Goal: Task Accomplishment & Management: Manage account settings

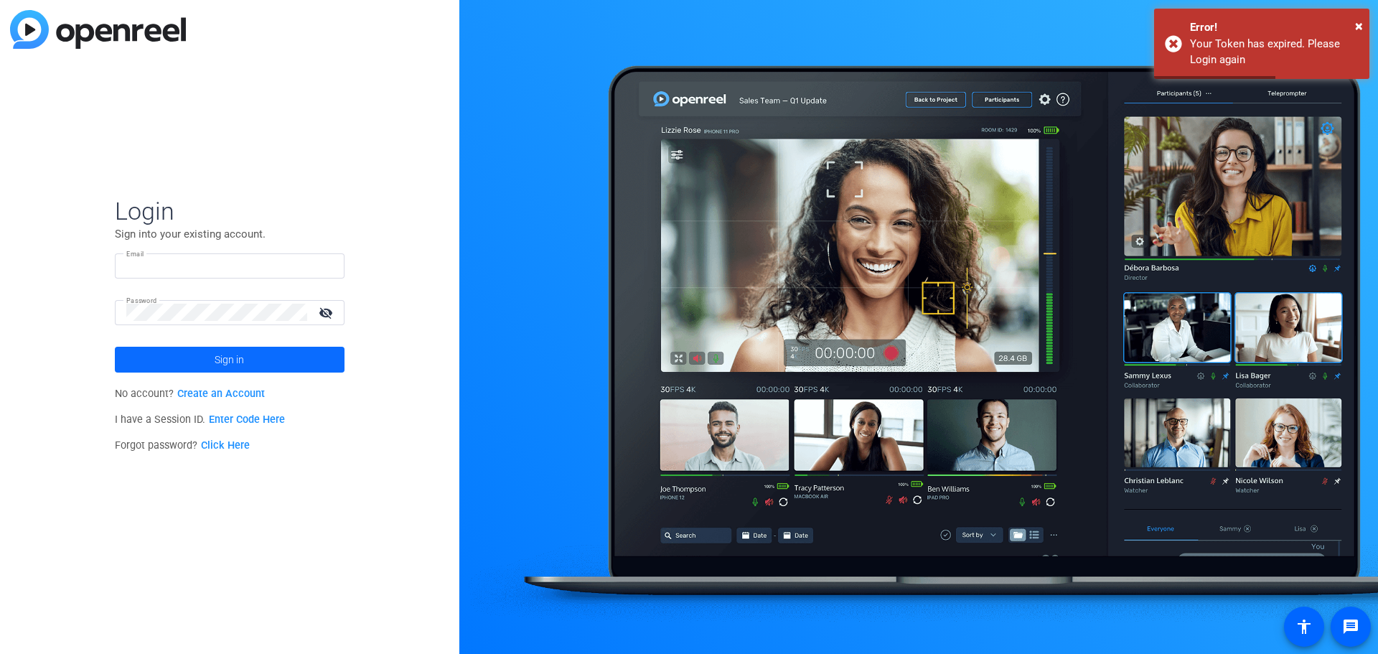
type input "[EMAIL_ADDRESS][DOMAIN_NAME]"
click at [249, 365] on span at bounding box center [230, 359] width 230 height 34
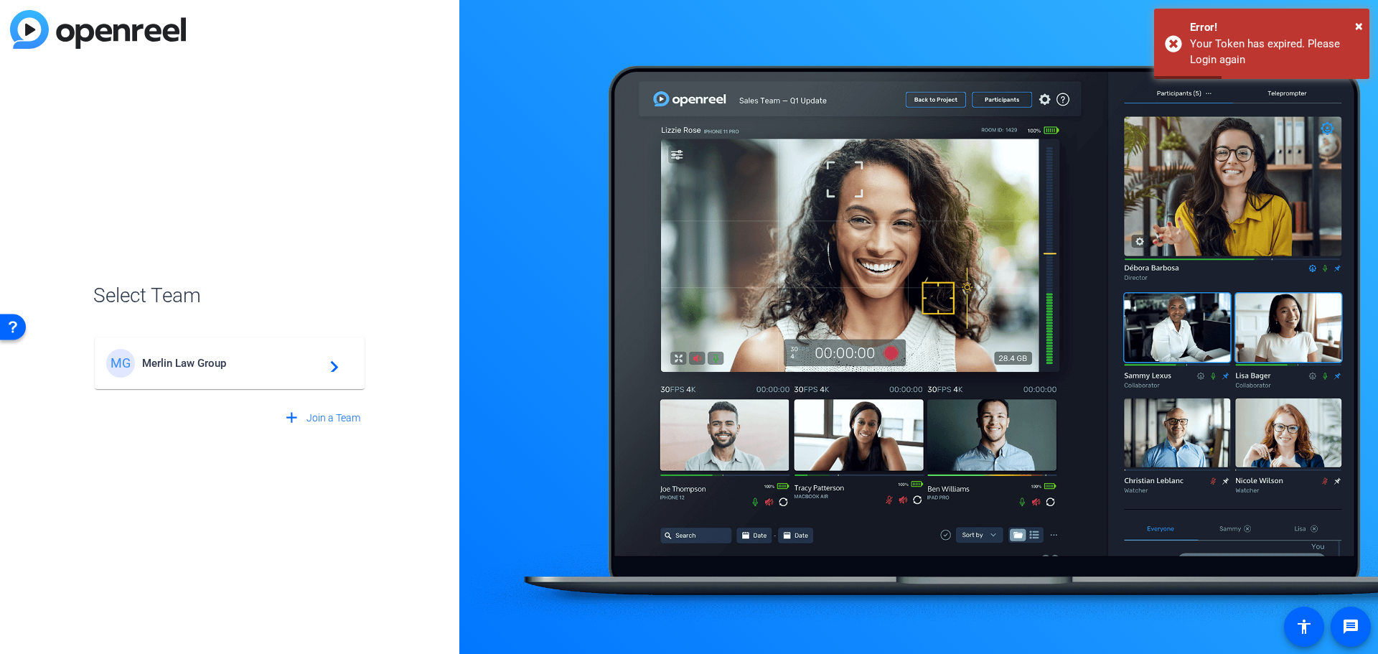
click at [284, 356] on div "MG Merlin Law Group navigate_next" at bounding box center [229, 363] width 247 height 29
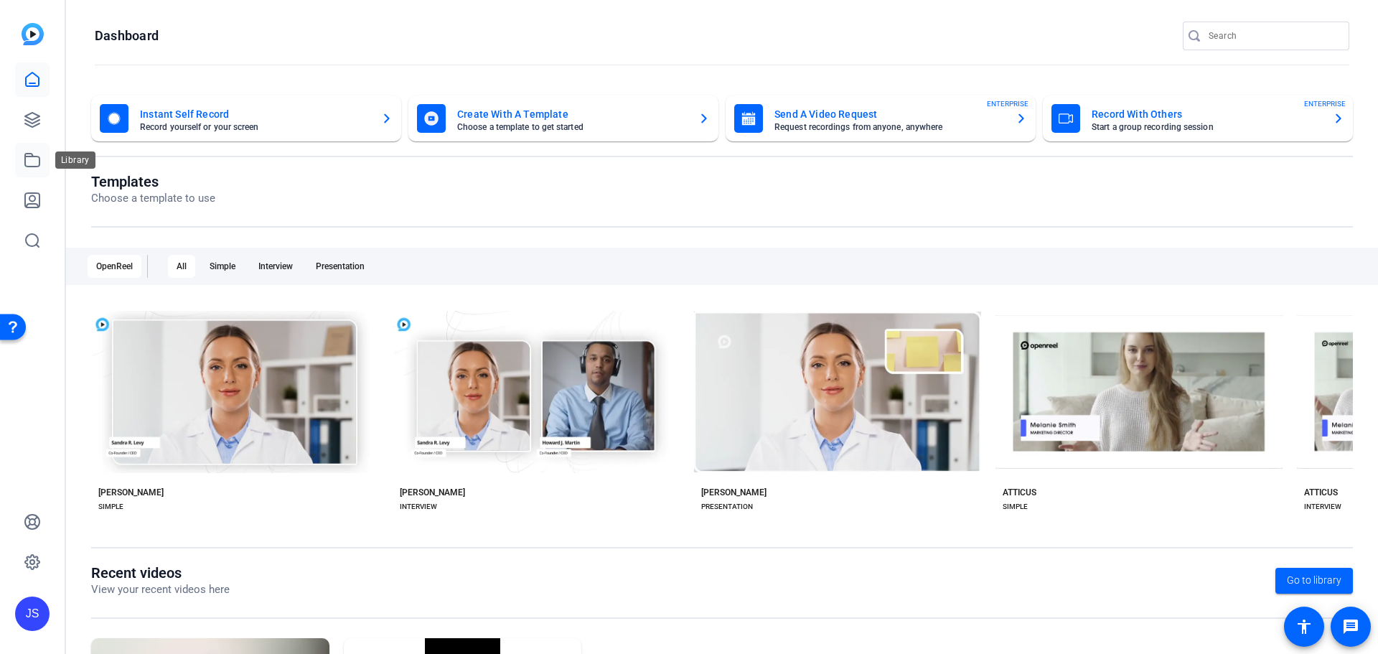
click at [32, 152] on icon at bounding box center [32, 159] width 17 height 17
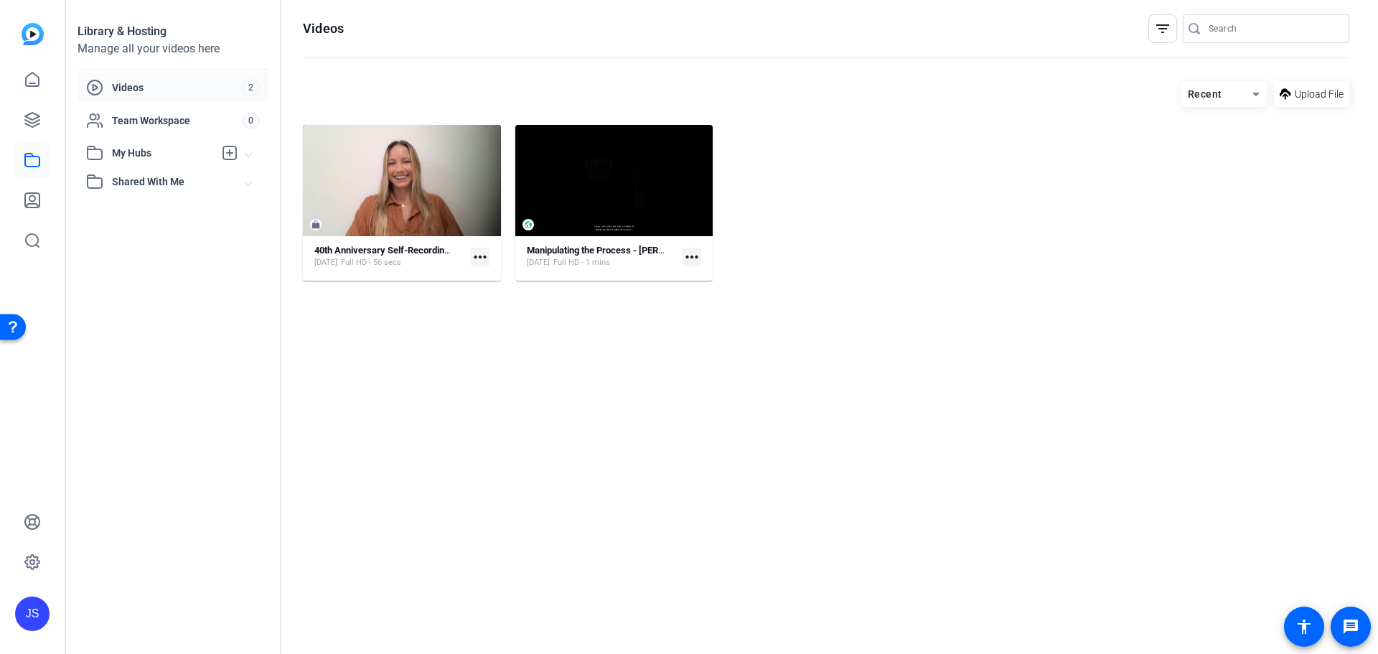
click at [138, 88] on span "Videos" at bounding box center [177, 87] width 130 height 14
click at [136, 152] on span "My Hubs" at bounding box center [163, 153] width 102 height 15
click at [33, 110] on link at bounding box center [32, 120] width 34 height 34
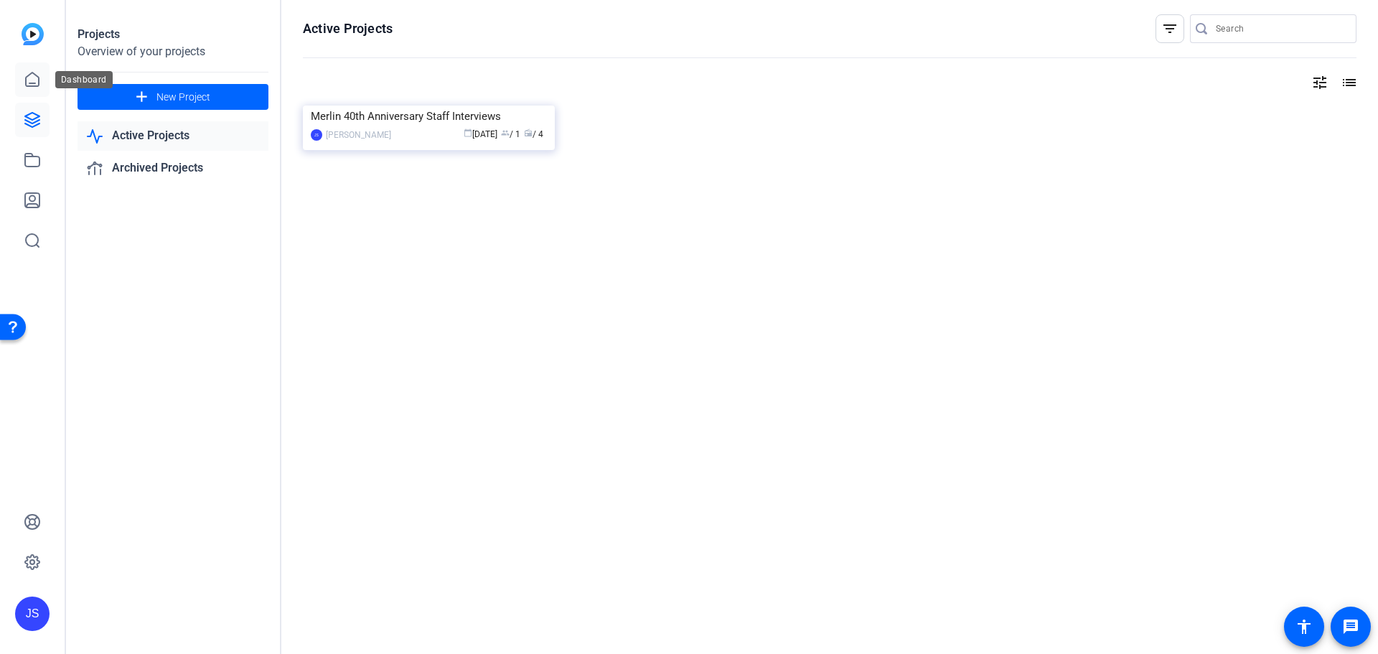
click at [36, 82] on icon at bounding box center [32, 79] width 17 height 17
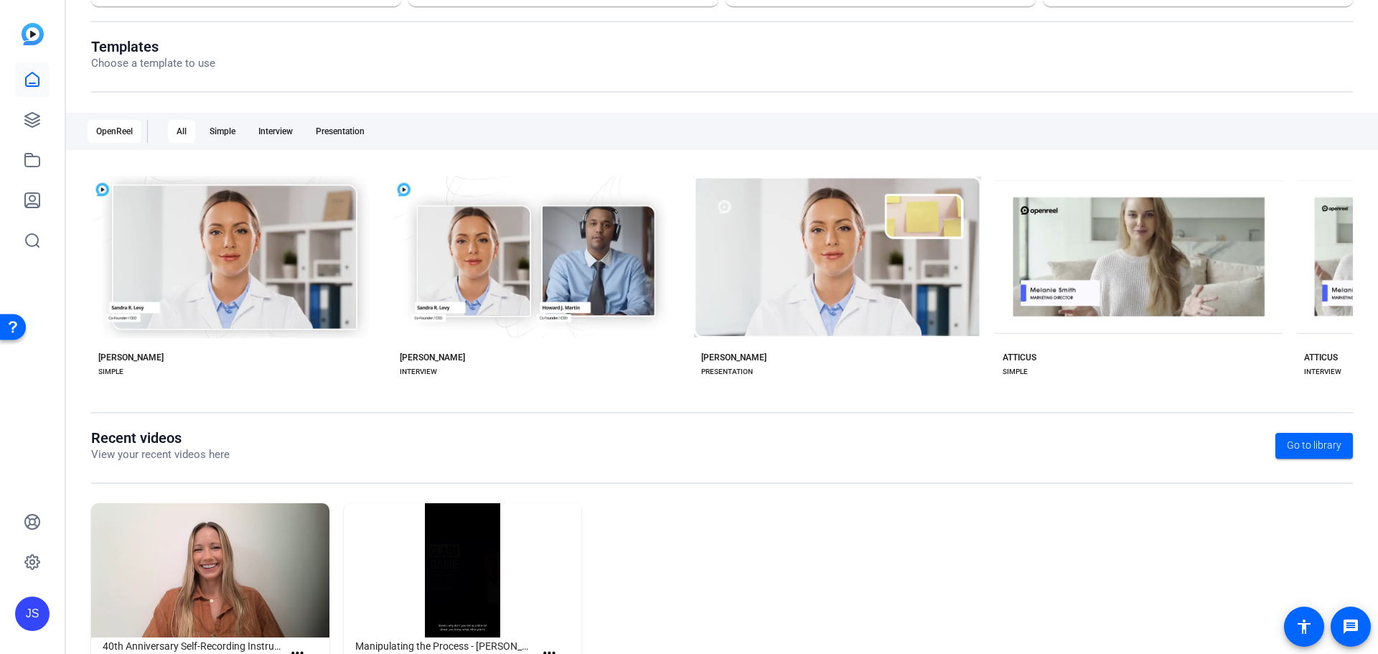
scroll to position [194, 0]
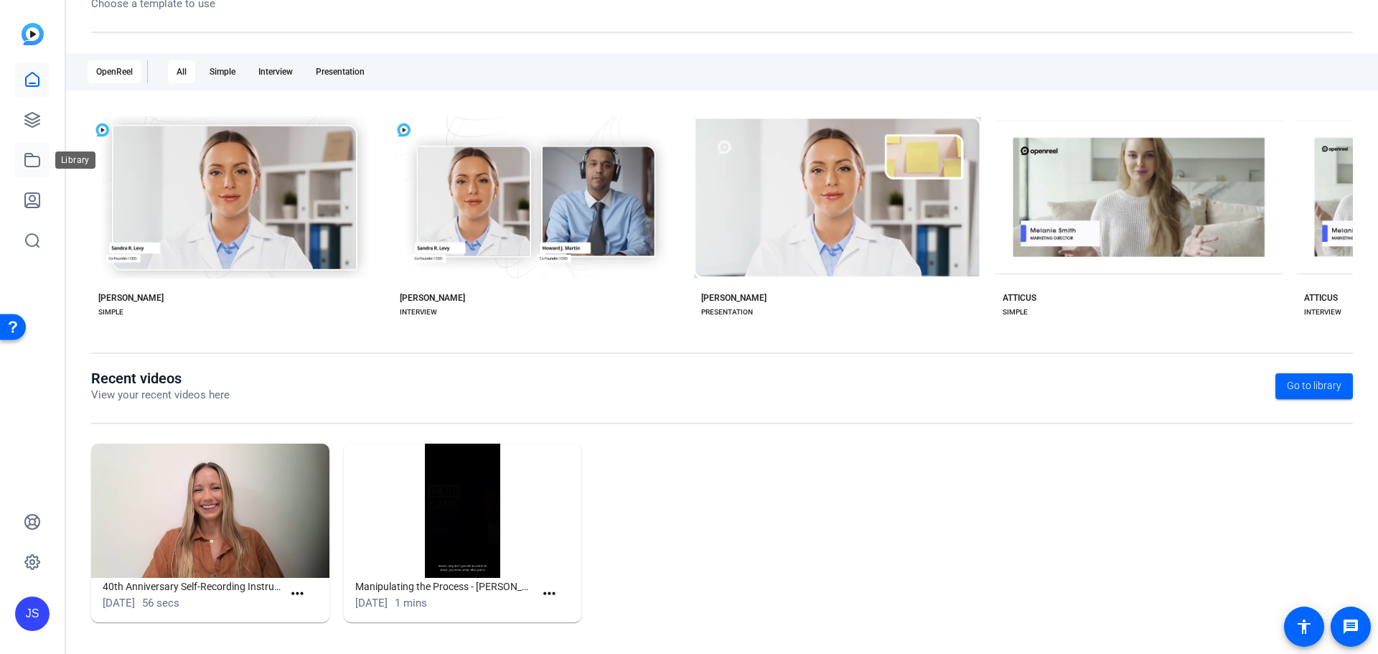
click at [29, 164] on icon at bounding box center [32, 159] width 17 height 17
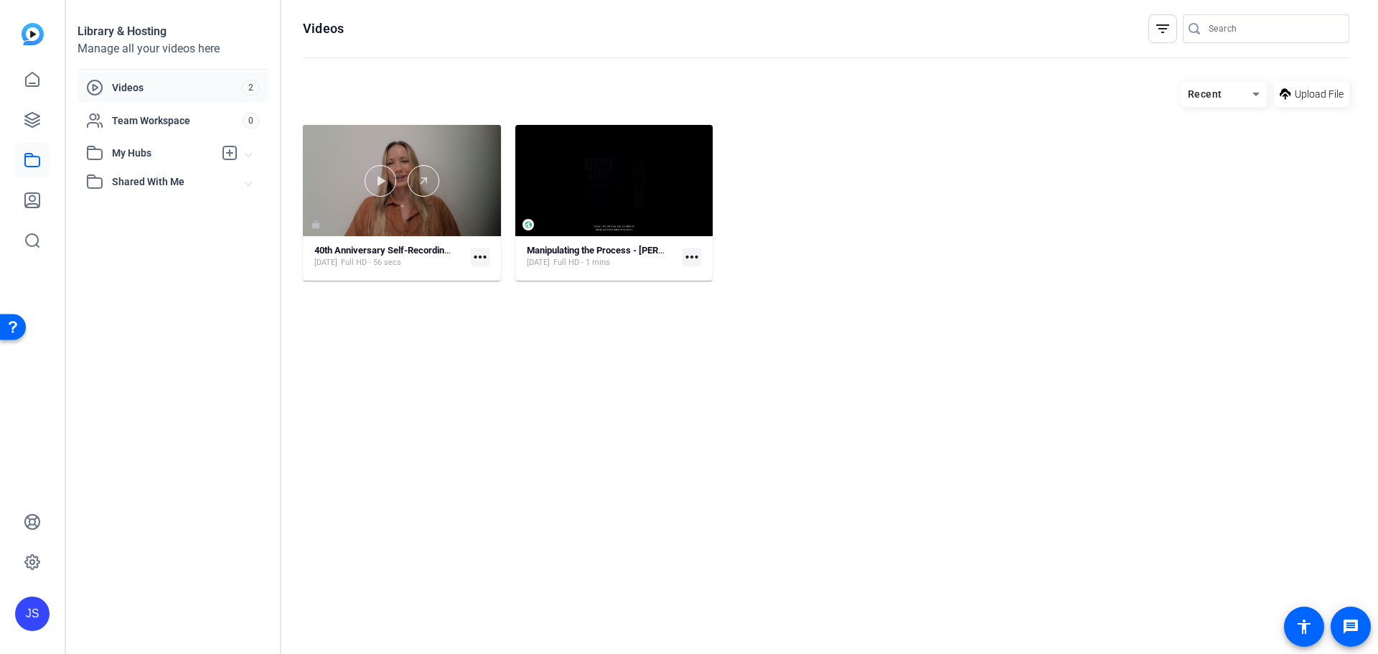
click at [472, 195] on div at bounding box center [402, 181] width 198 height 32
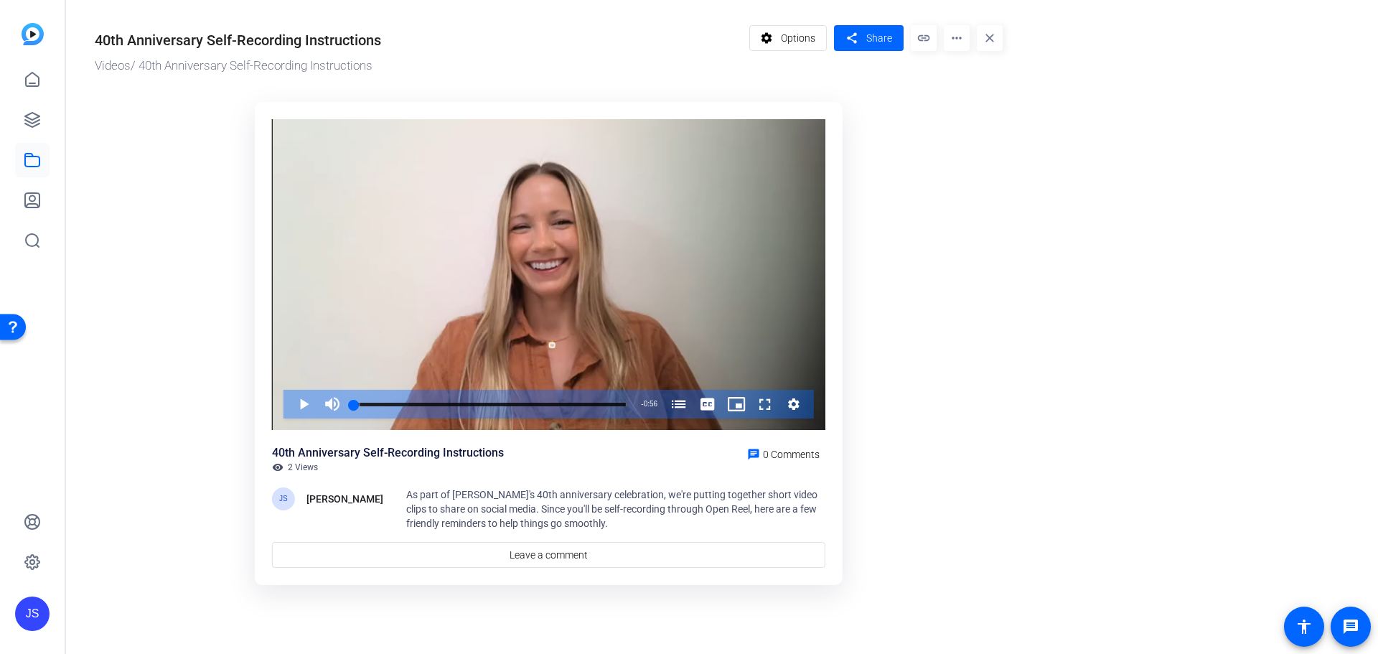
click at [956, 41] on mat-icon "more_horiz" at bounding box center [957, 38] width 26 height 26
click at [1107, 100] on div at bounding box center [689, 327] width 1378 height 654
click at [804, 44] on span "Options" at bounding box center [798, 37] width 34 height 27
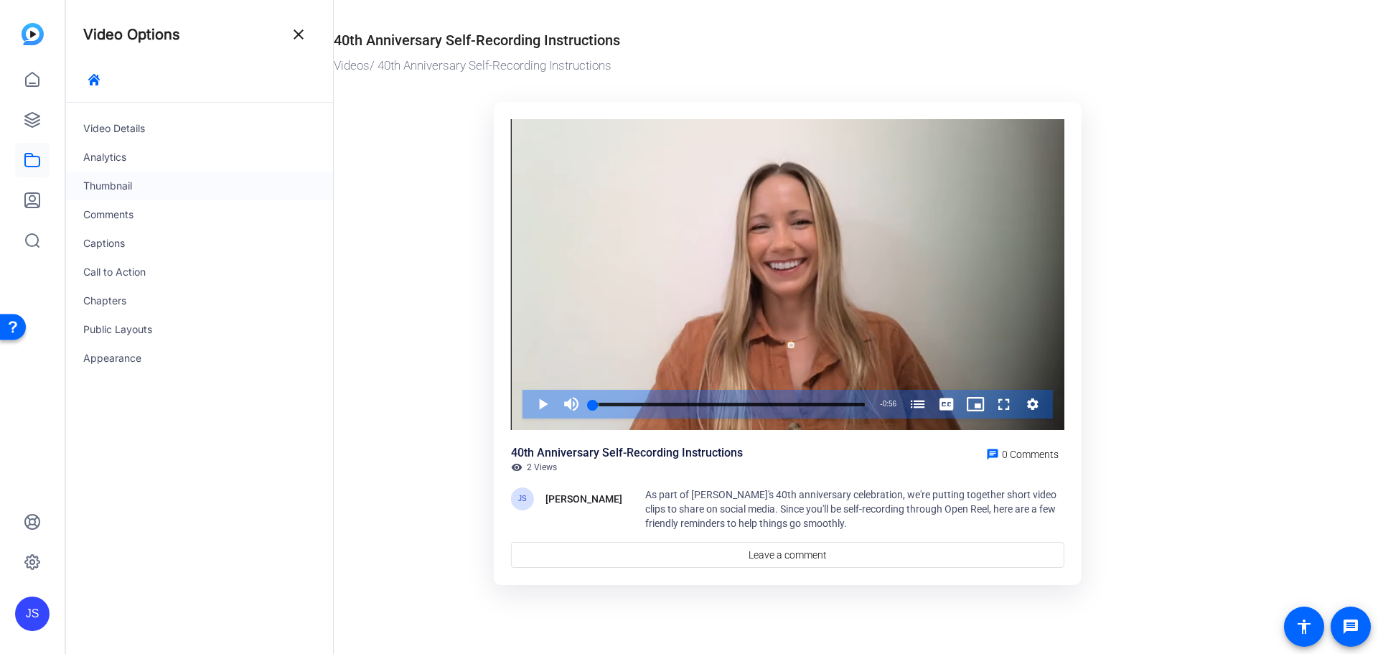
click at [162, 193] on div "Thumbnail" at bounding box center [199, 186] width 267 height 29
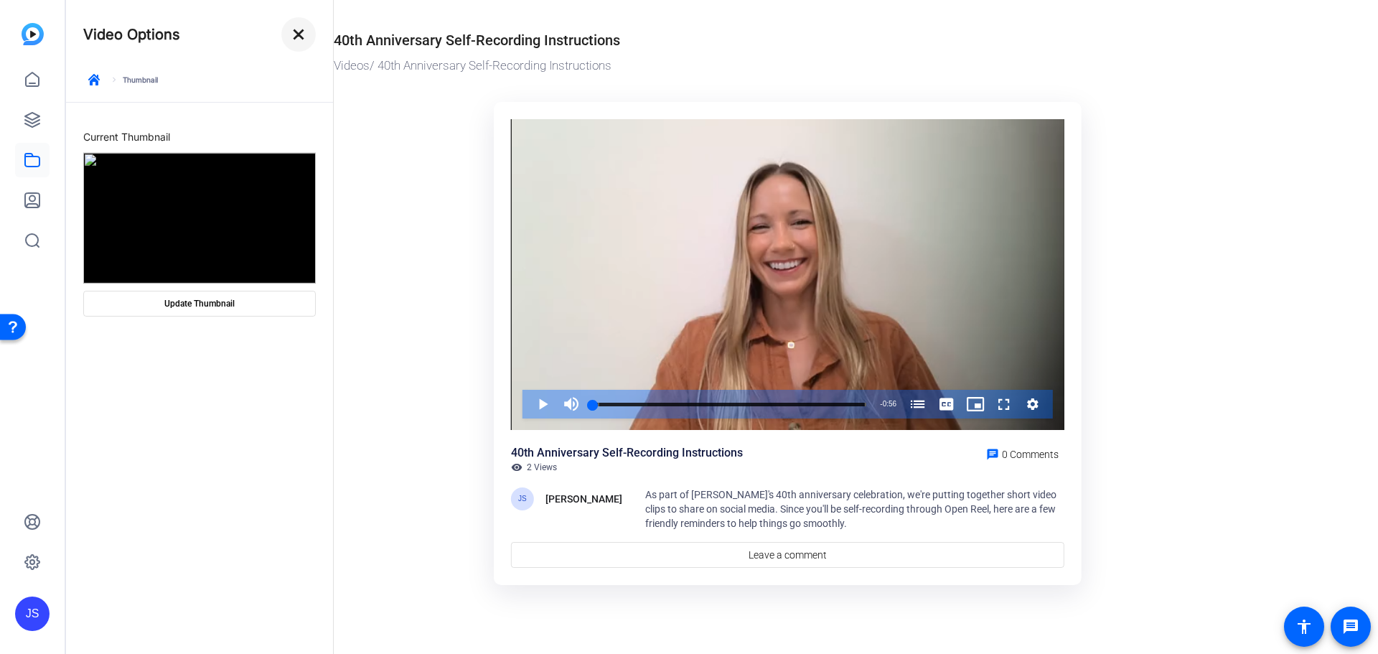
click at [304, 31] on mat-icon "close" at bounding box center [298, 34] width 17 height 17
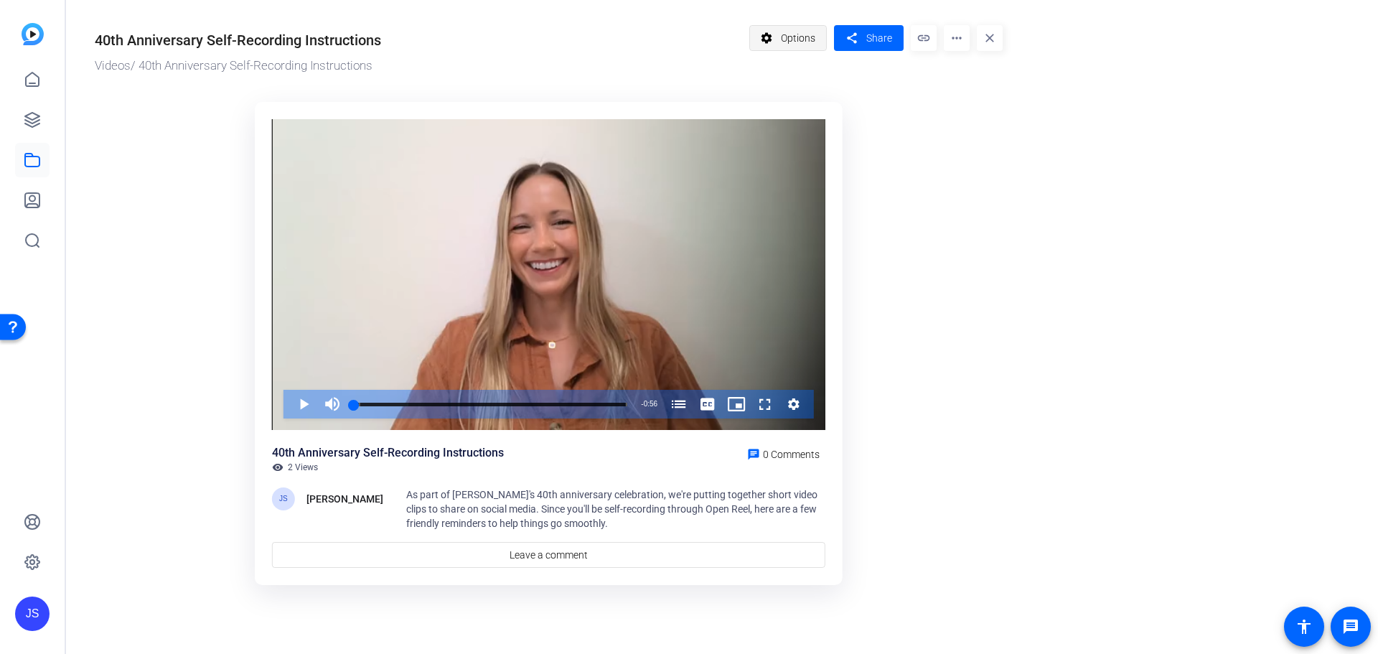
click at [800, 30] on span "Options" at bounding box center [798, 37] width 34 height 27
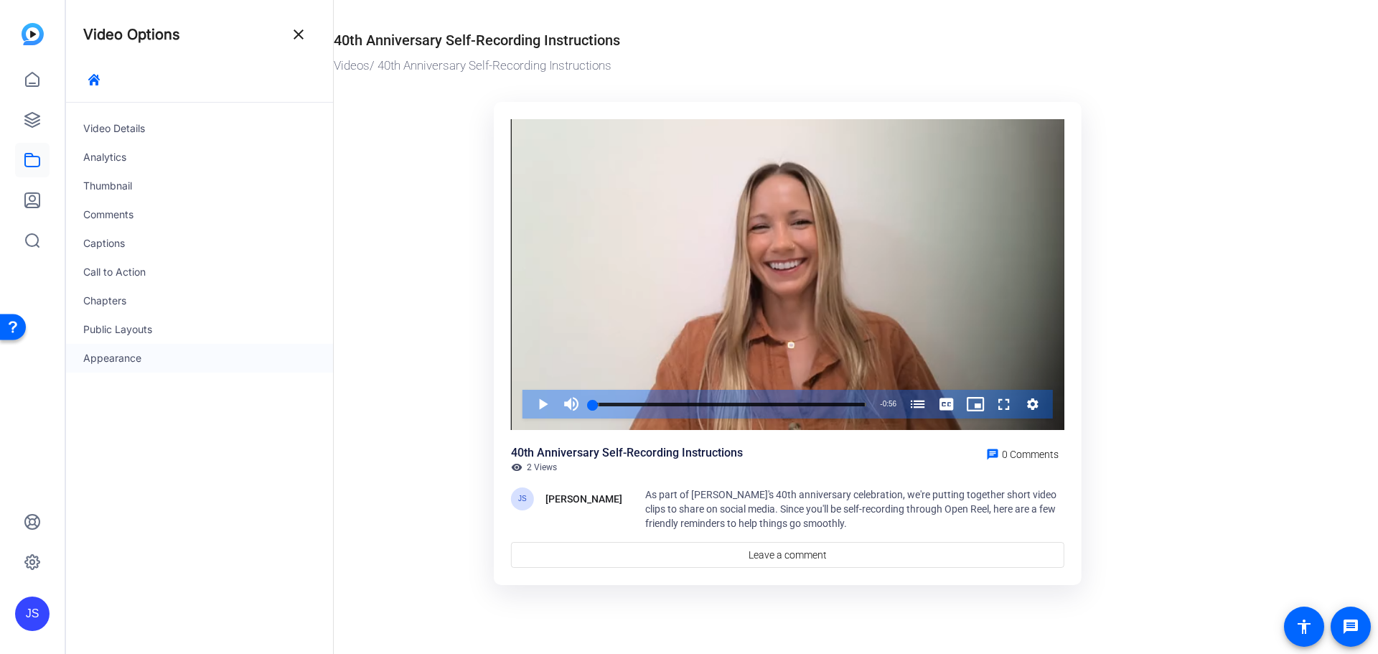
click at [133, 354] on div "Appearance" at bounding box center [199, 358] width 267 height 29
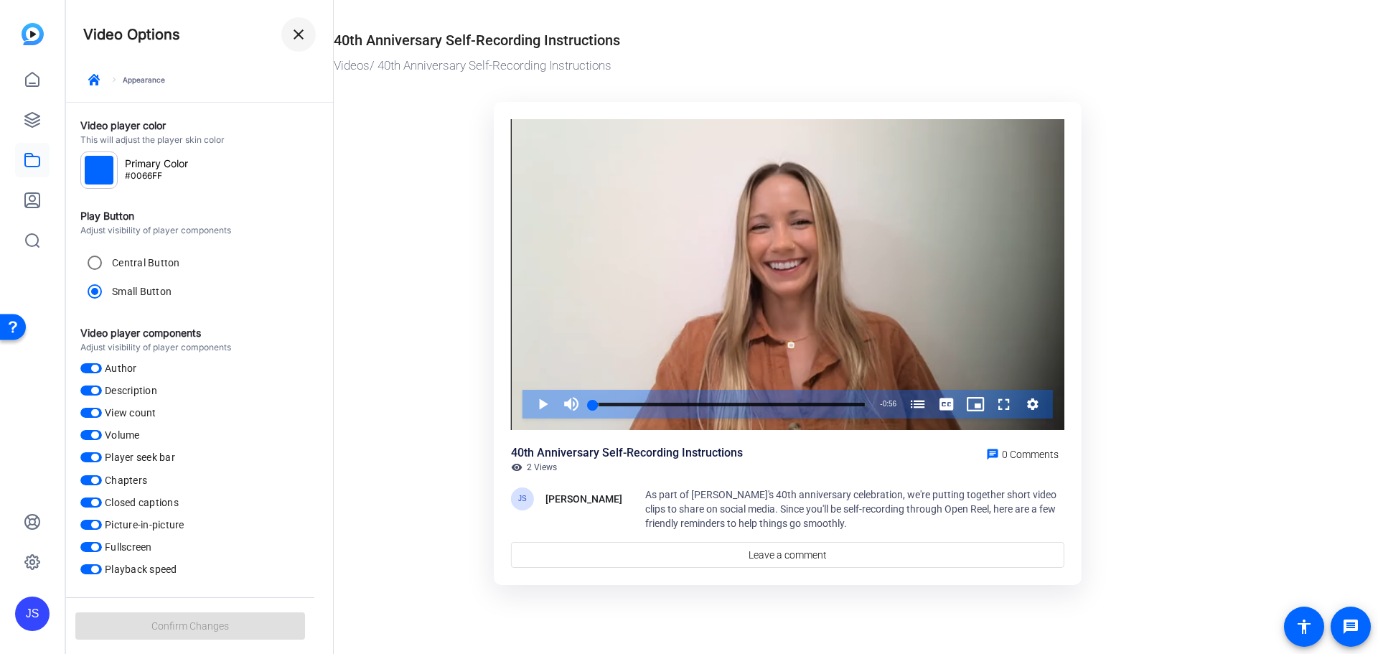
click at [308, 33] on span at bounding box center [298, 34] width 34 height 34
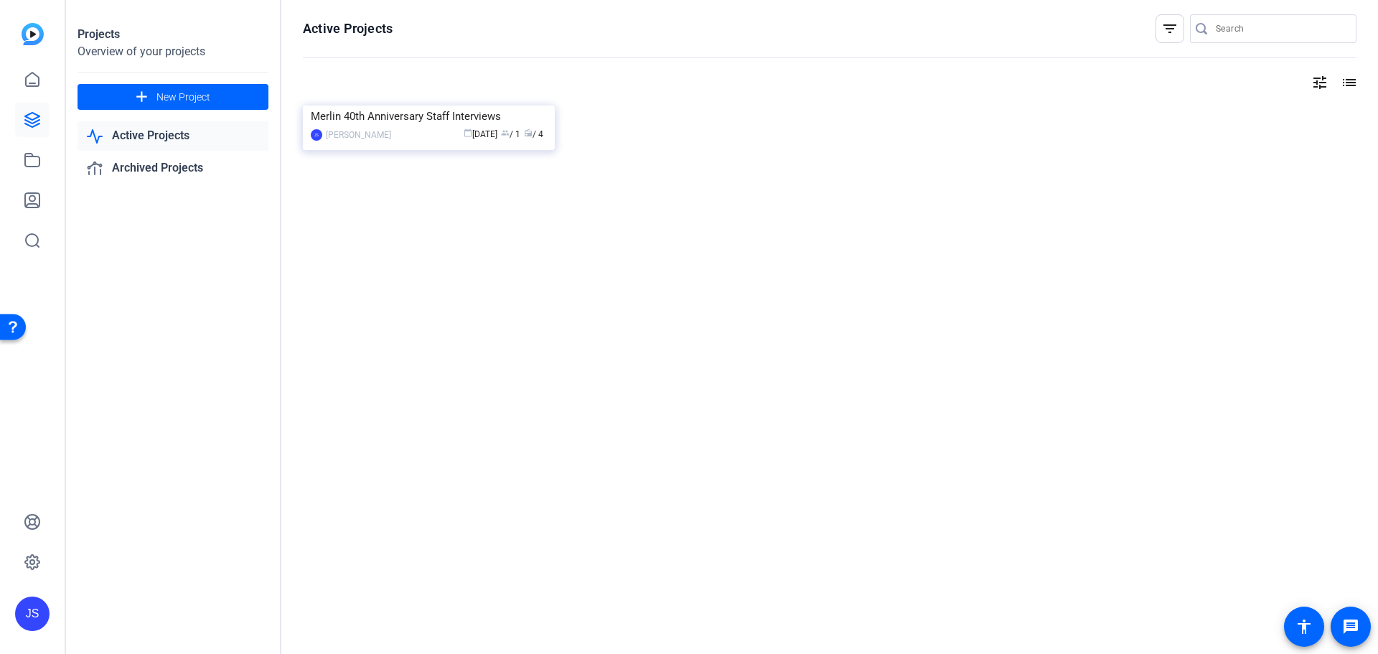
click at [30, 32] on img at bounding box center [33, 34] width 22 height 22
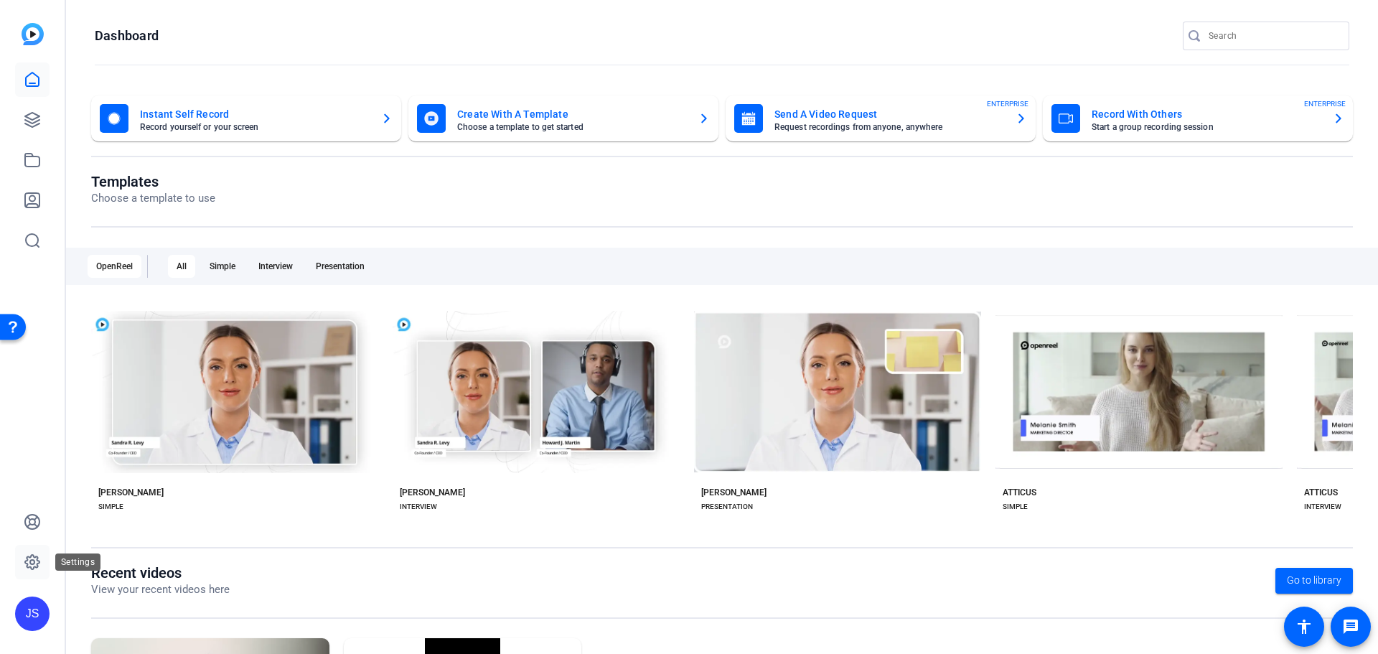
click at [28, 563] on icon at bounding box center [32, 561] width 17 height 17
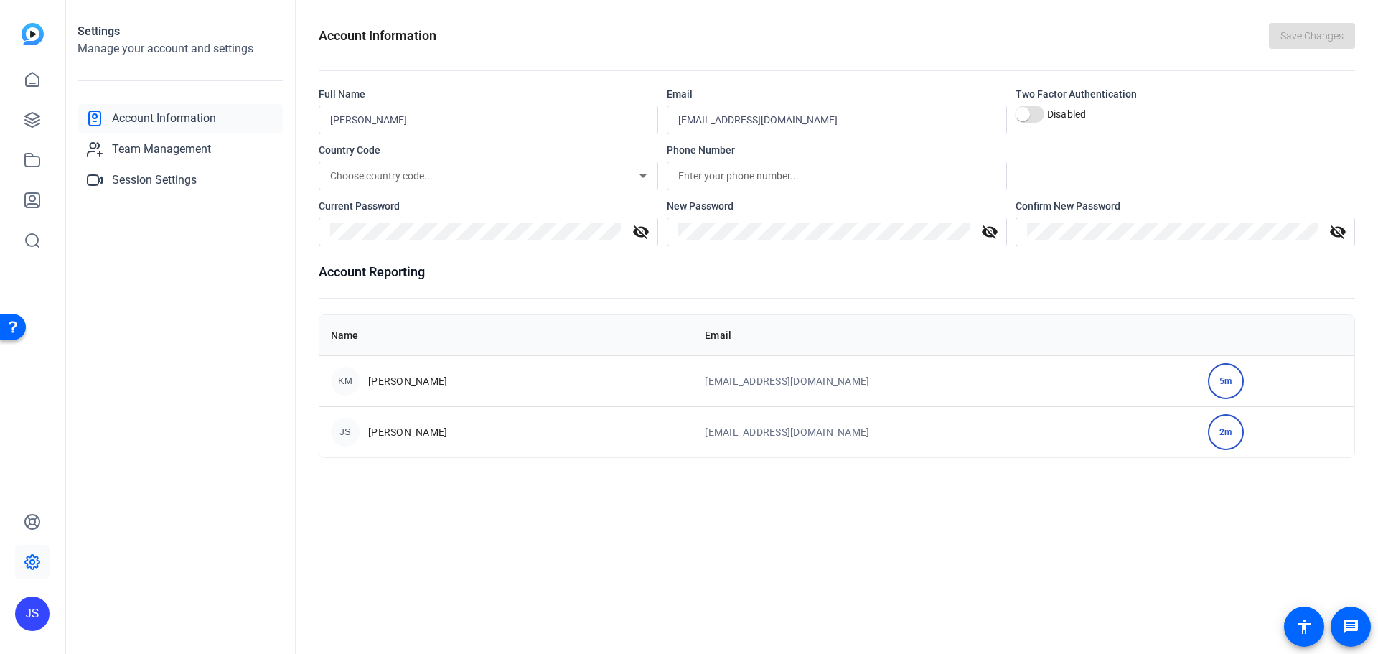
click at [1218, 436] on div "2m" at bounding box center [1226, 432] width 36 height 36
click at [1141, 482] on div "Account Information Save Changes Full Name Jamie Staudinger Email jstaudinger@m…" at bounding box center [837, 327] width 1082 height 654
click at [39, 76] on icon at bounding box center [32, 79] width 17 height 17
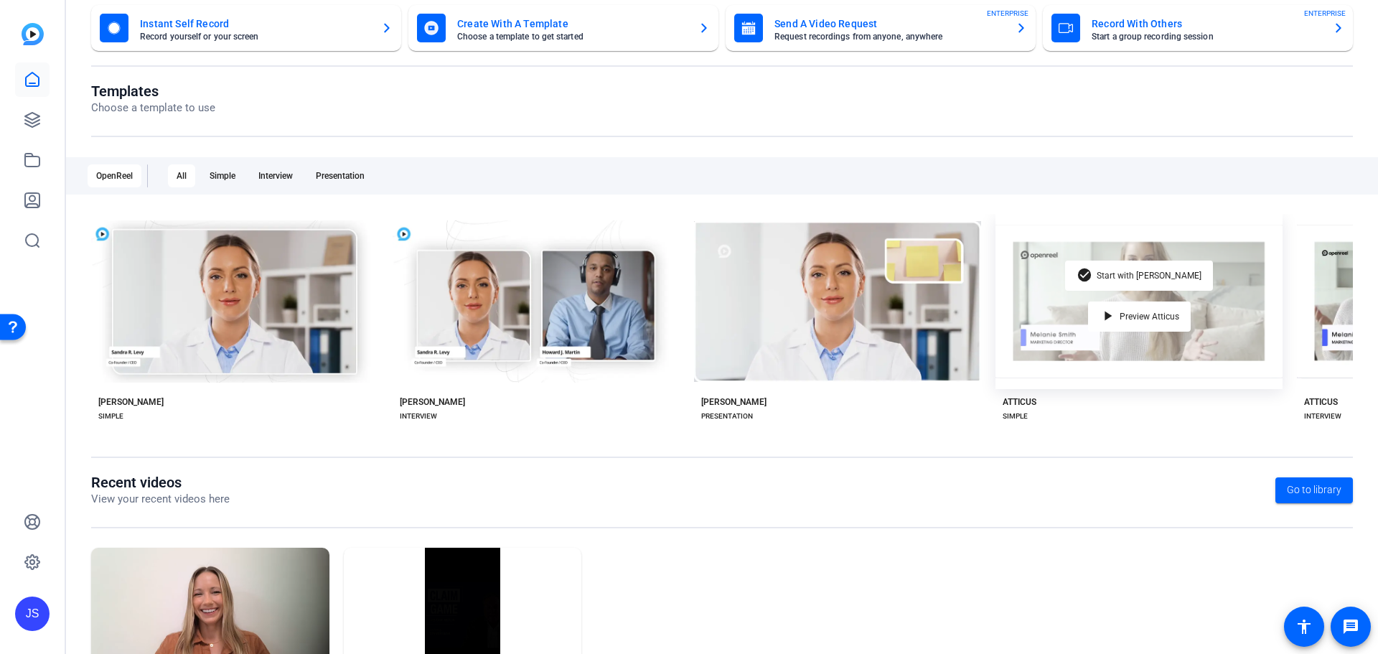
scroll to position [194, 0]
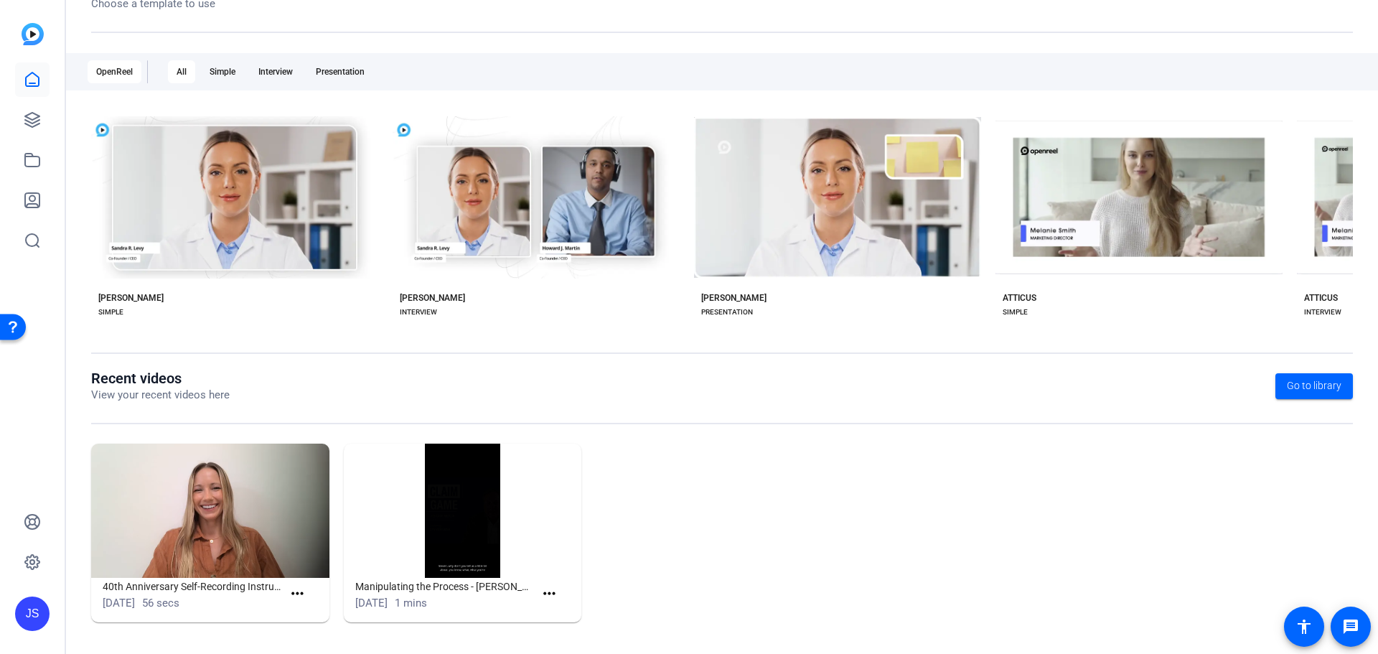
click at [19, 606] on div "JS" at bounding box center [32, 613] width 34 height 34
click at [108, 599] on div "[PERSON_NAME]" at bounding box center [107, 594] width 85 height 14
click at [49, 608] on div "JS" at bounding box center [32, 613] width 34 height 34
click at [169, 602] on mat-icon "logout" at bounding box center [174, 601] width 17 height 17
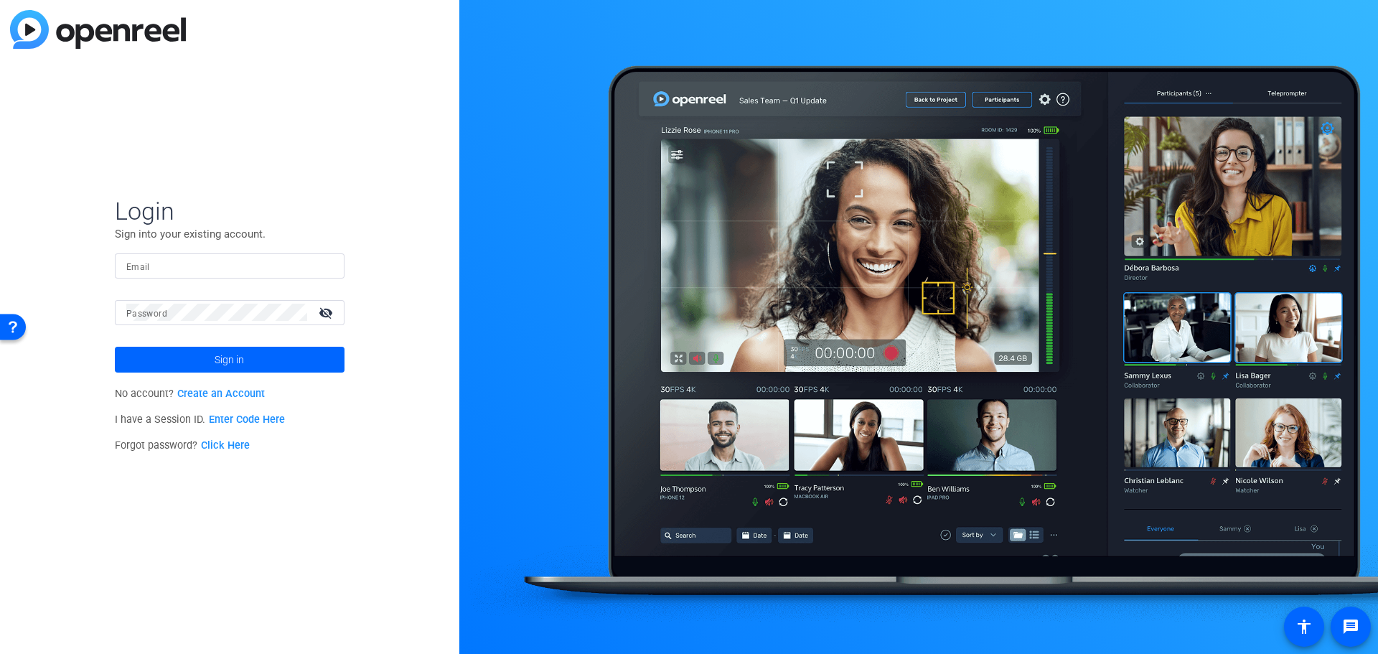
type input "[EMAIL_ADDRESS][DOMAIN_NAME]"
click at [216, 354] on span "Sign in" at bounding box center [229, 360] width 29 height 36
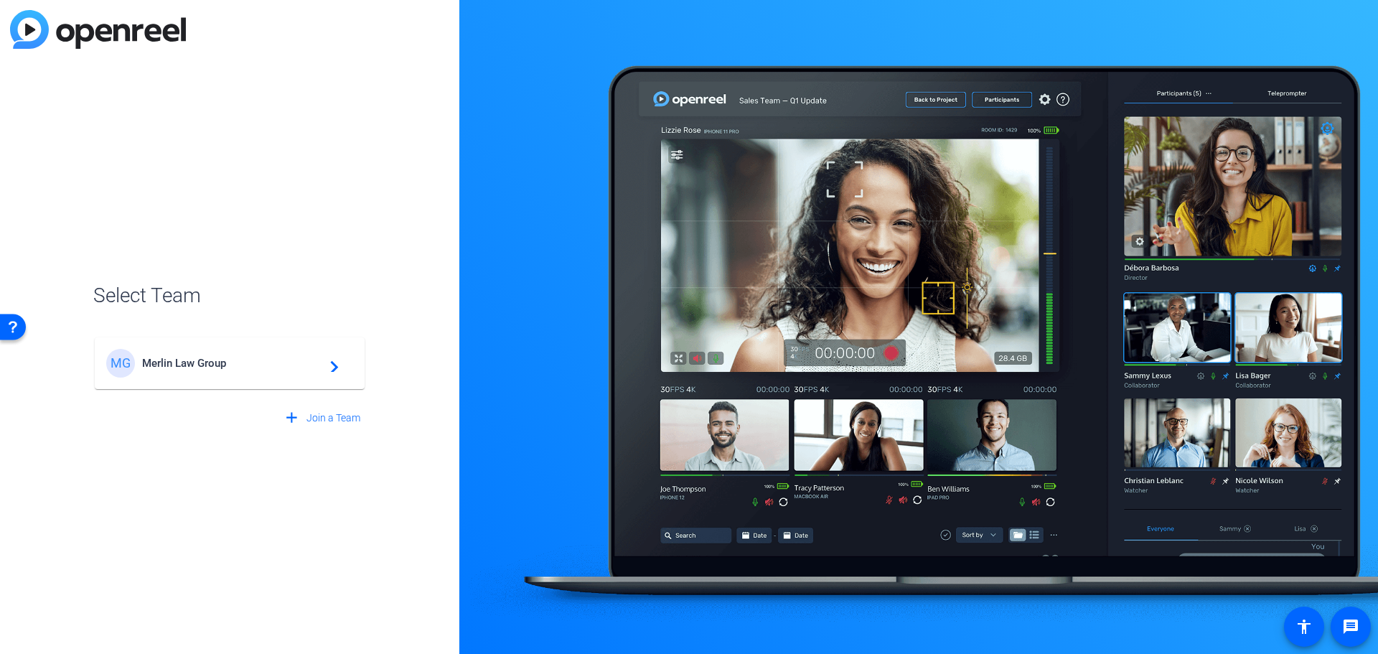
click at [249, 358] on span "Merlin Law Group" at bounding box center [231, 363] width 179 height 13
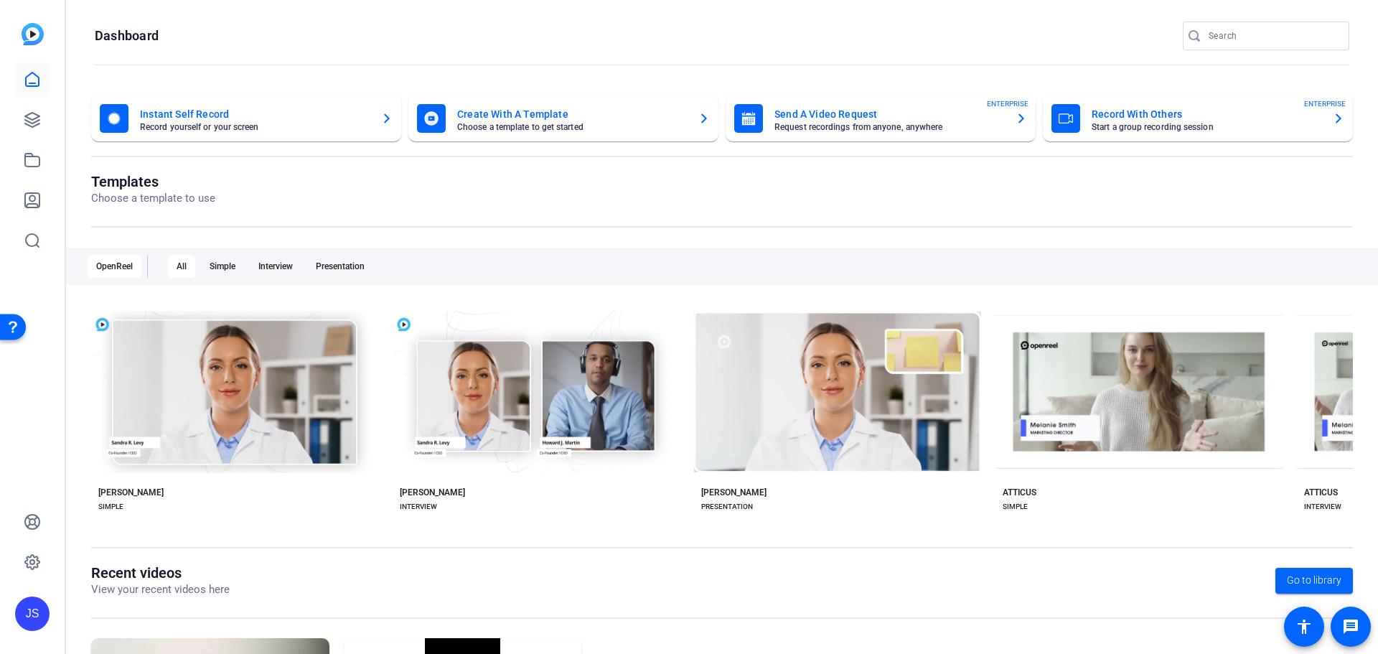
click at [111, 269] on div "OpenReel" at bounding box center [115, 266] width 54 height 23
click at [376, 266] on div "OpenReel All Simple Interview Presentation" at bounding box center [722, 266] width 1312 height 37
click at [365, 266] on div "Presentation" at bounding box center [340, 266] width 66 height 23
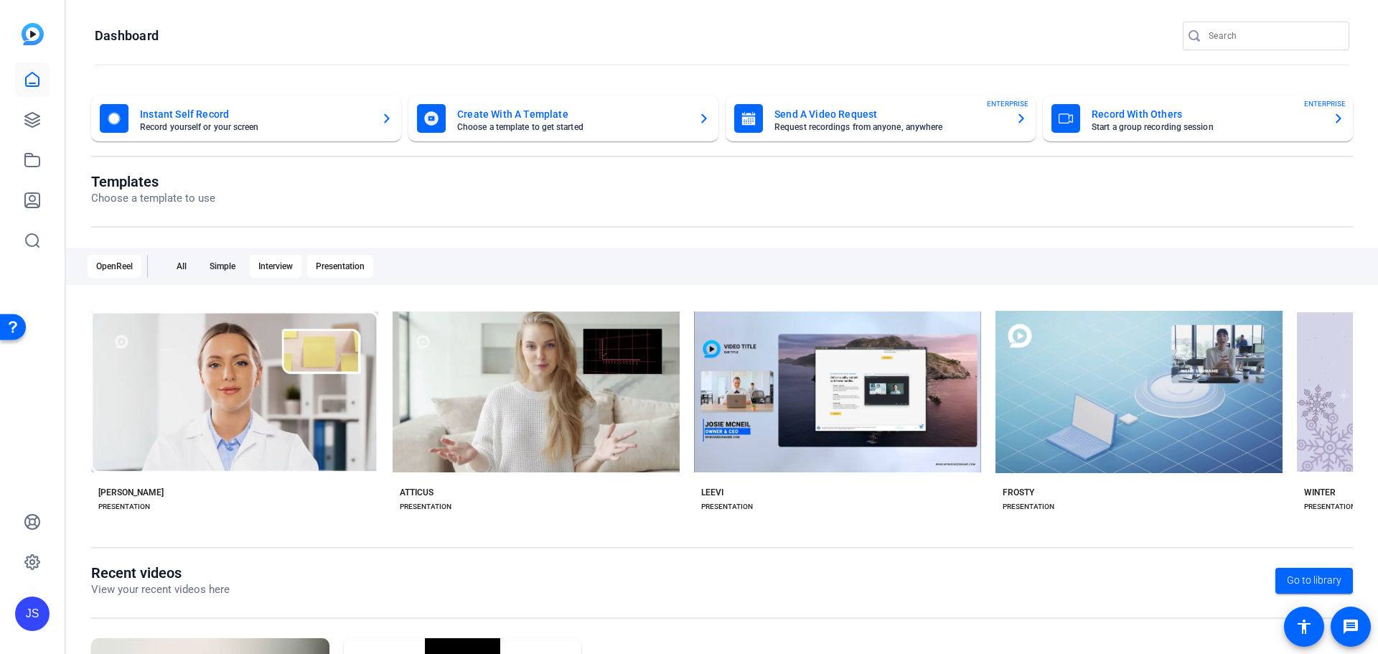
click at [256, 268] on div "Interview" at bounding box center [276, 266] width 52 height 23
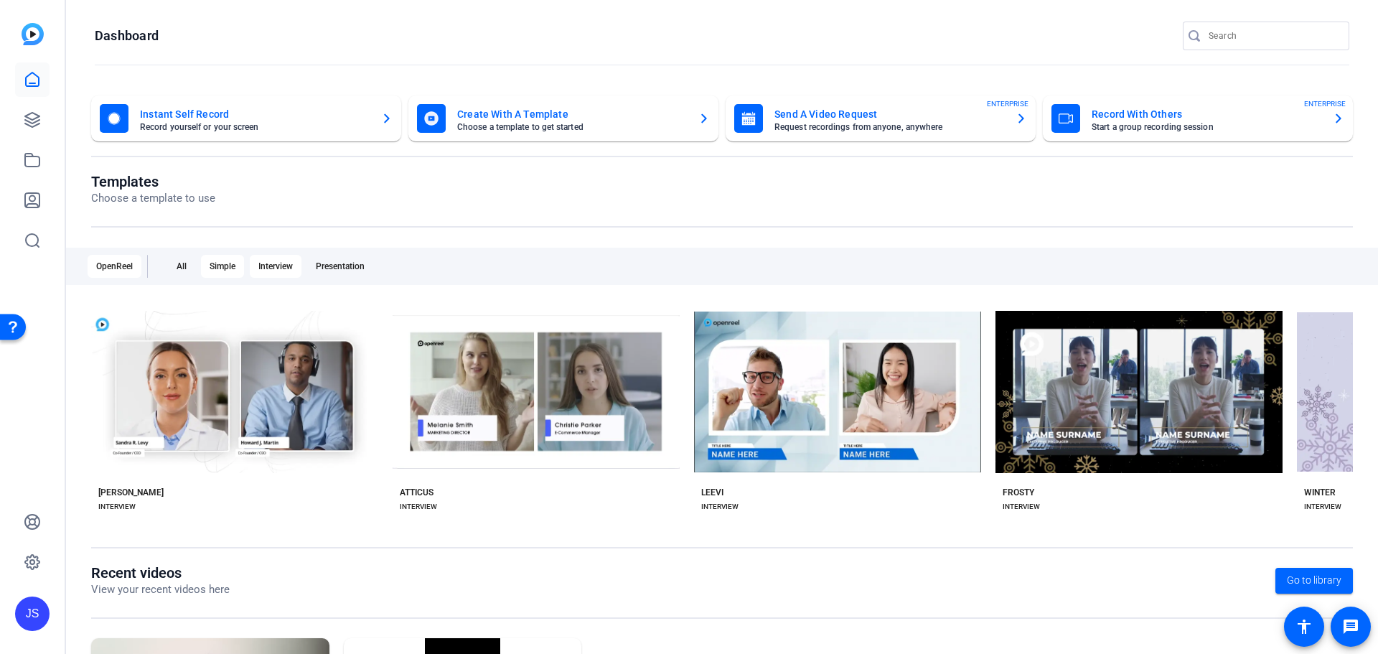
click at [210, 271] on div "Simple" at bounding box center [222, 266] width 43 height 23
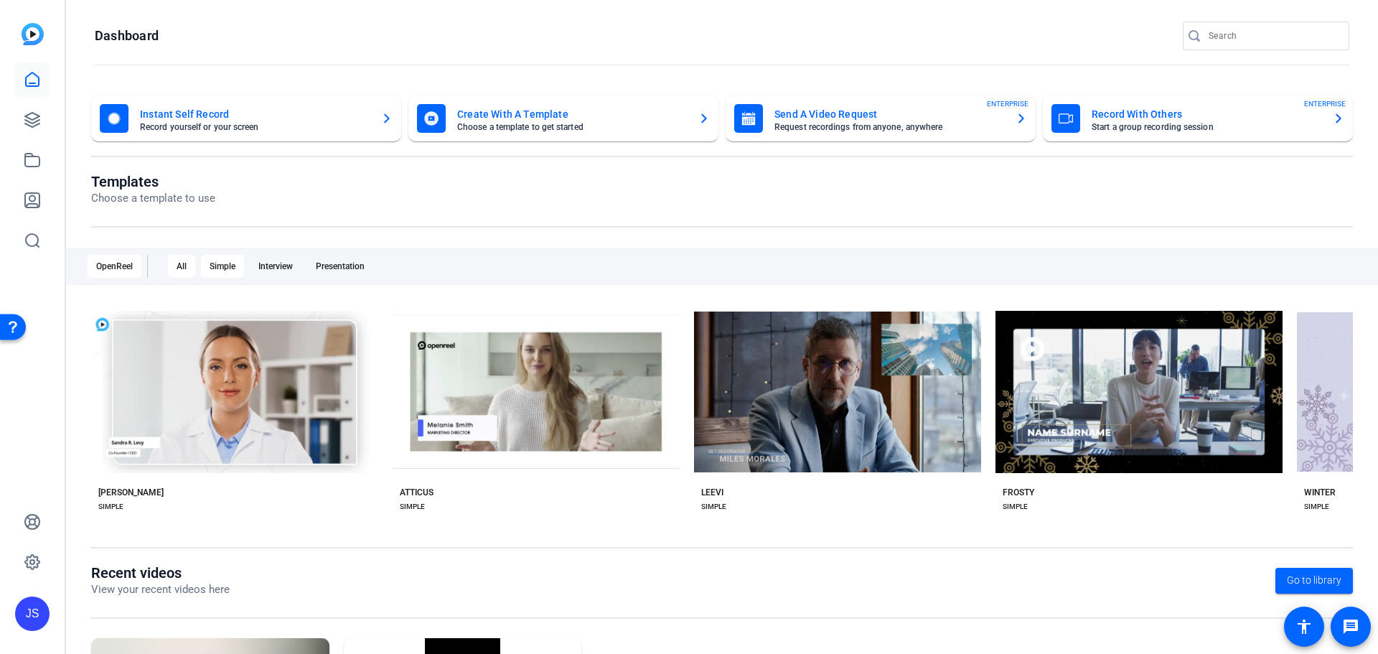
click at [169, 263] on div "All" at bounding box center [181, 266] width 27 height 23
